Goal: Go to known website: Access a specific website the user already knows

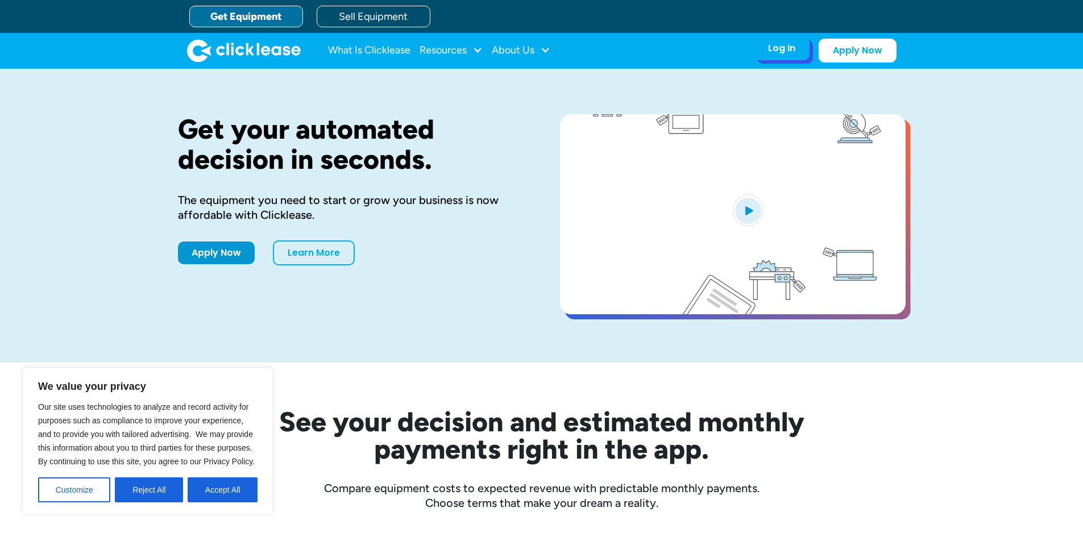
click at [786, 48] on div "Log In" at bounding box center [781, 48] width 27 height 11
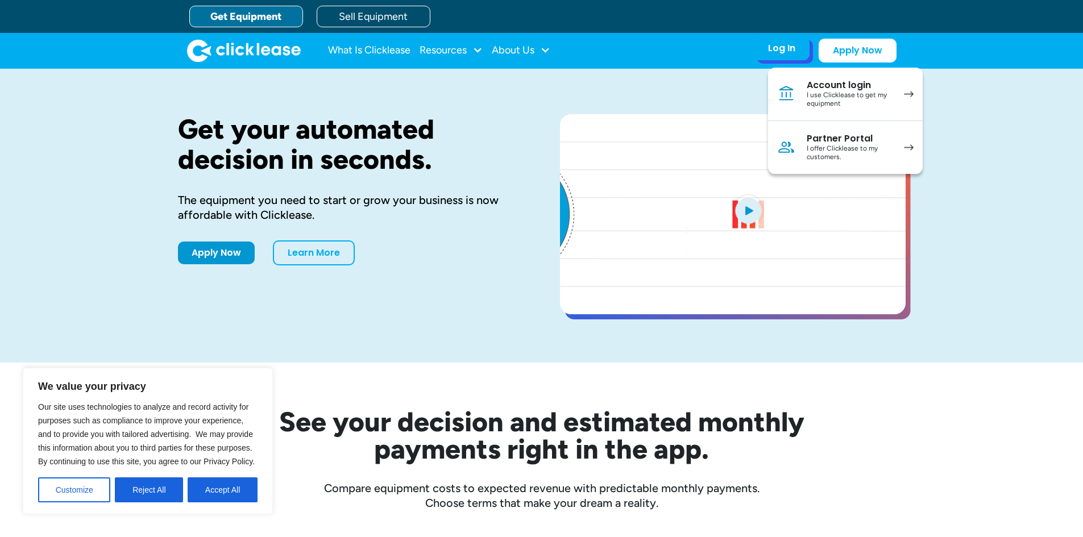
click at [897, 144] on link "Partner Portal I offer Clicklease to my customers." at bounding box center [845, 147] width 155 height 53
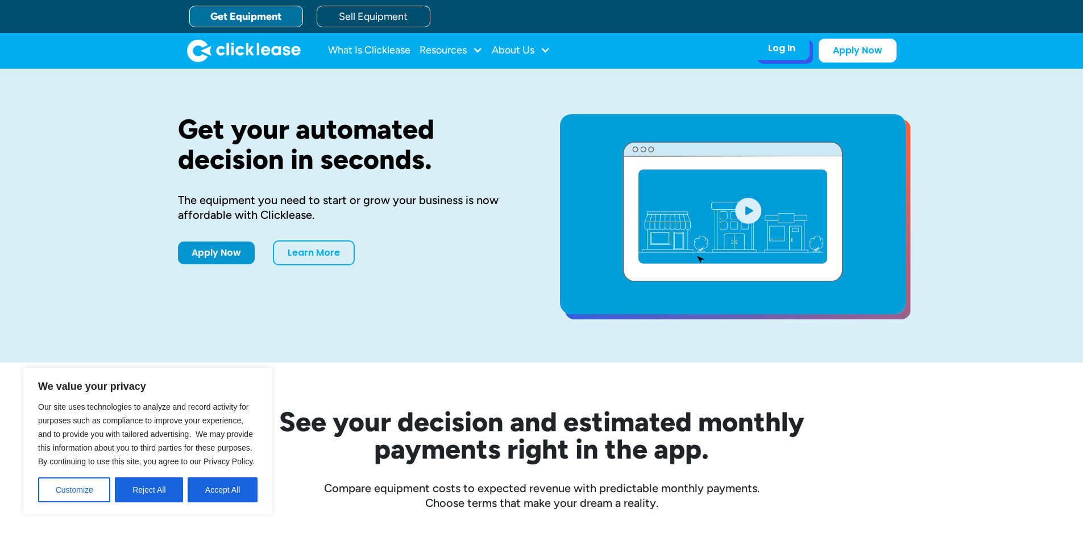
click at [775, 48] on div "Log In" at bounding box center [781, 48] width 27 height 11
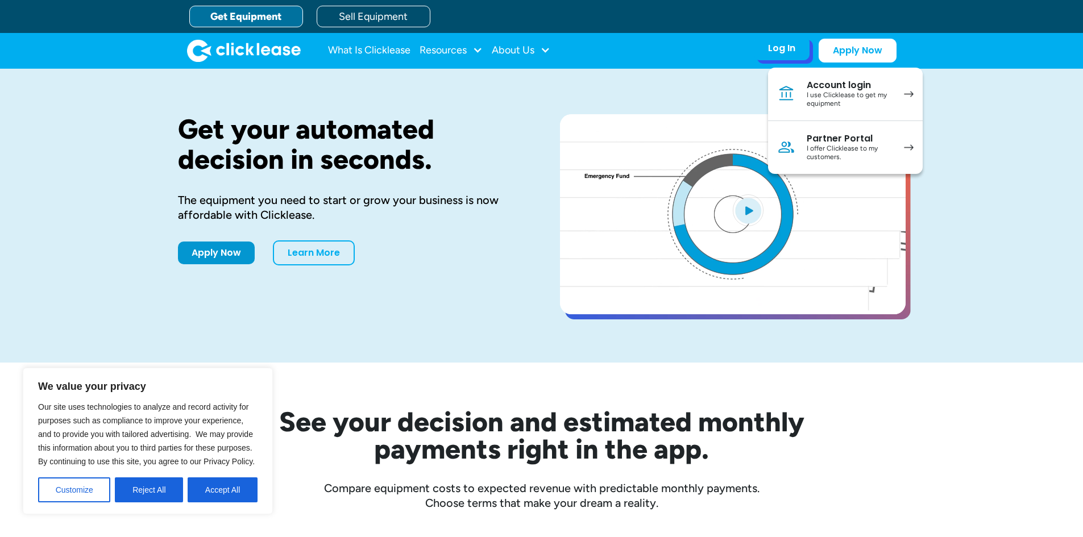
click at [850, 139] on div "Partner Portal" at bounding box center [850, 138] width 86 height 11
